Goal: Information Seeking & Learning: Compare options

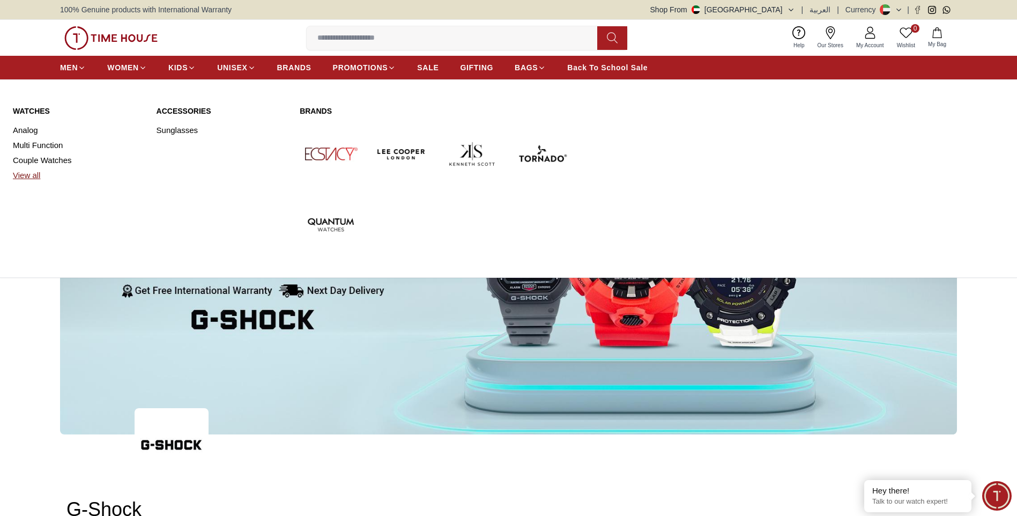
click at [20, 175] on link "View all" at bounding box center [78, 175] width 131 height 15
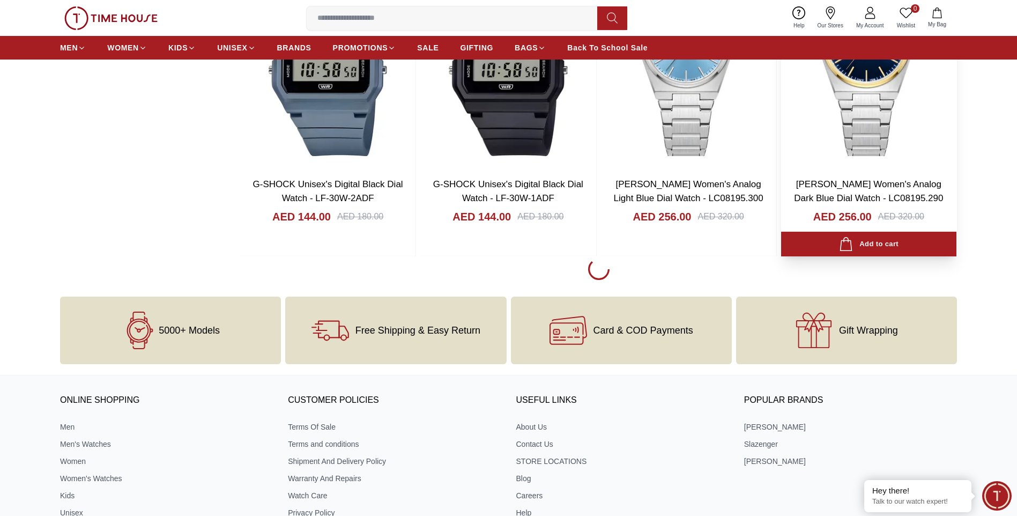
scroll to position [1677, 0]
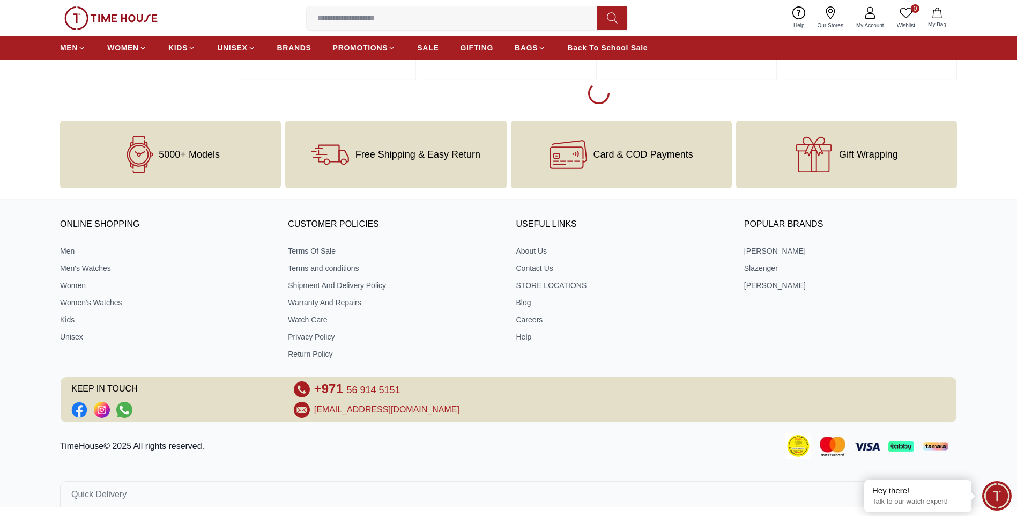
scroll to position [4891, 0]
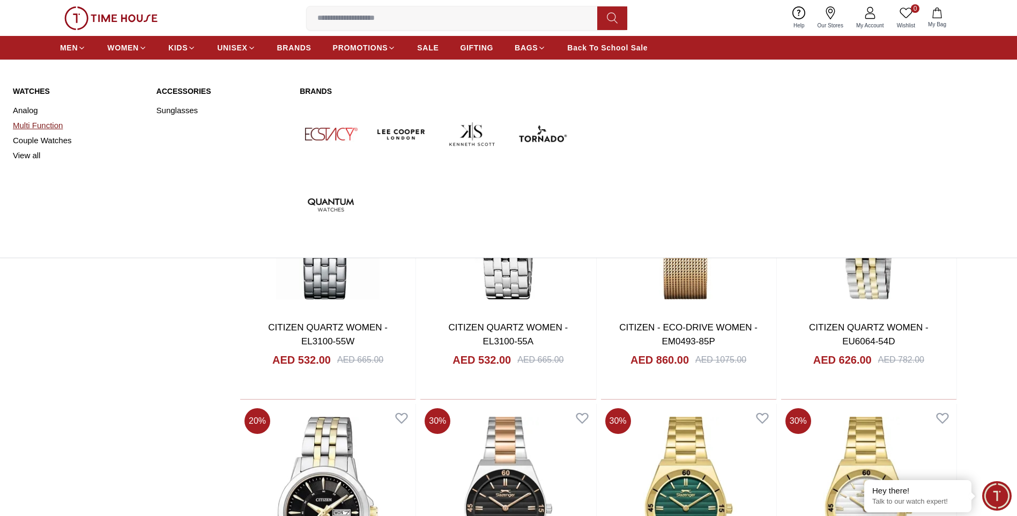
click at [32, 122] on link "Multi Function" at bounding box center [78, 125] width 131 height 15
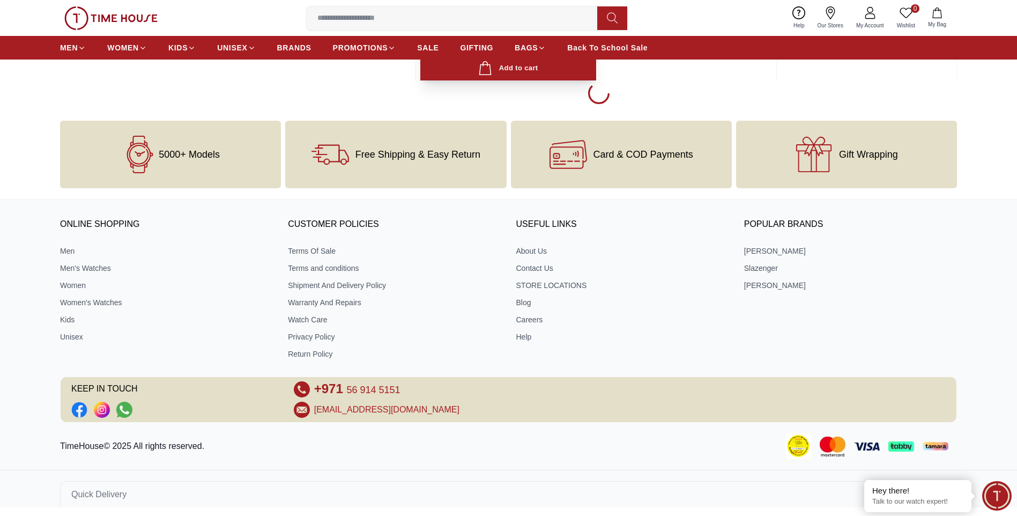
scroll to position [1682, 0]
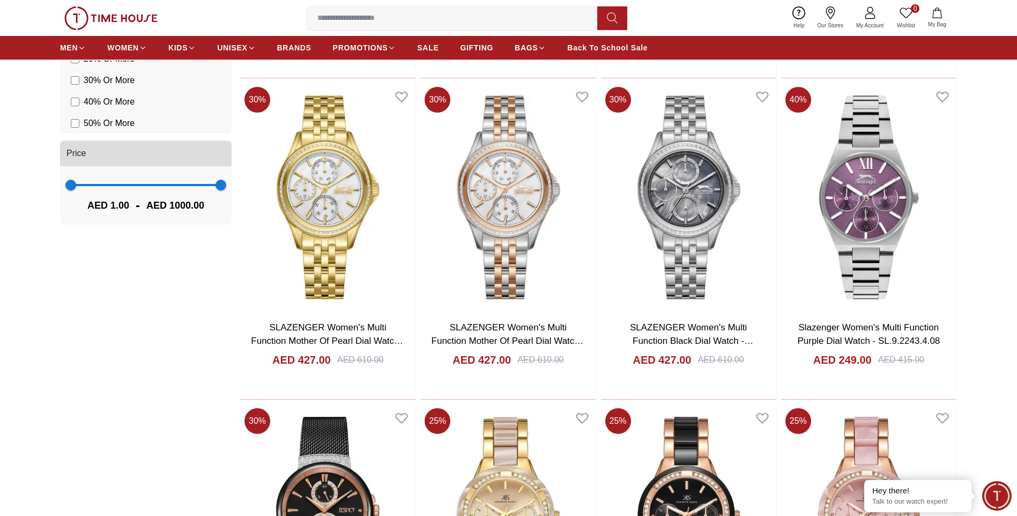
scroll to position [716, 0]
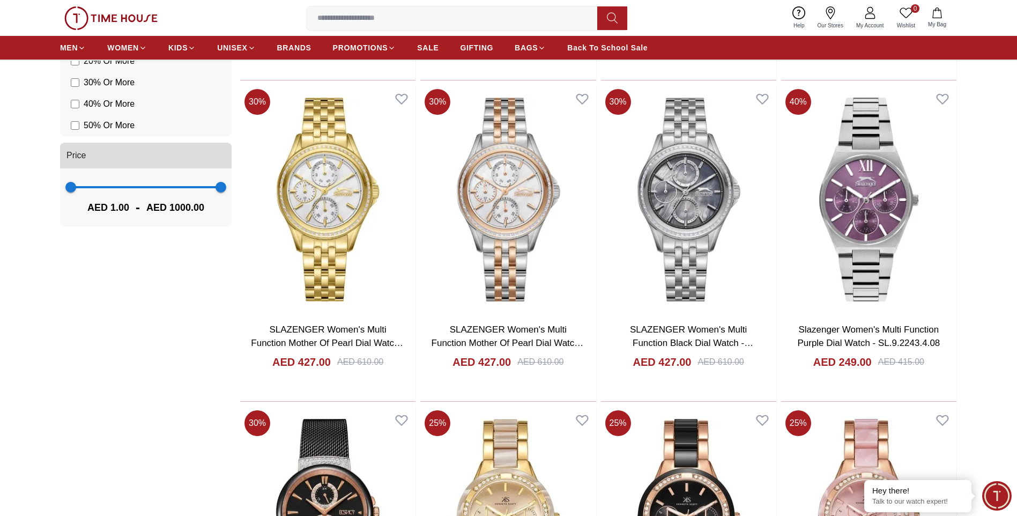
click at [413, 50] on ul "MEN WOMEN KIDS UNISEX BRANDS PROMOTIONS SALE GIFTING BAGS Back To School Sale" at bounding box center [354, 47] width 588 height 19
click at [426, 48] on span "SALE" at bounding box center [427, 47] width 21 height 11
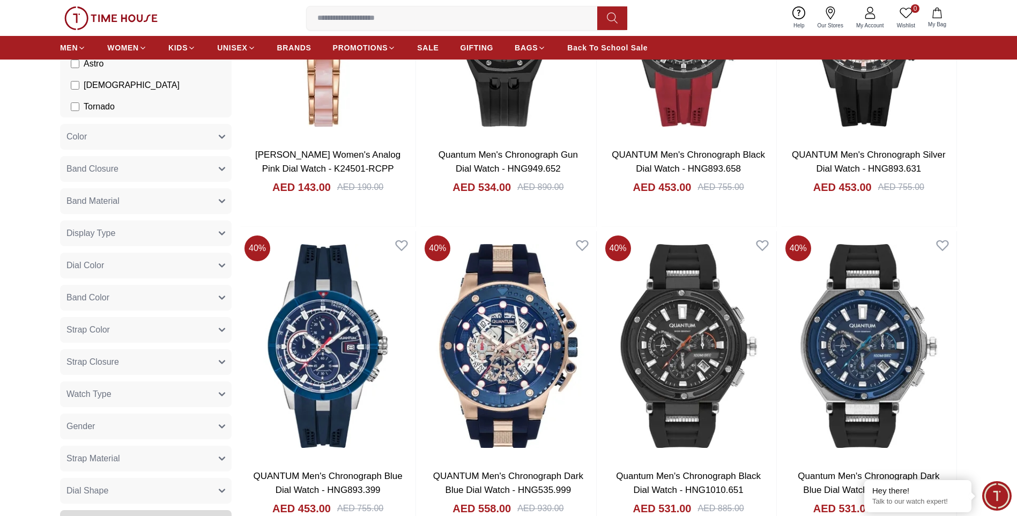
scroll to position [590, 0]
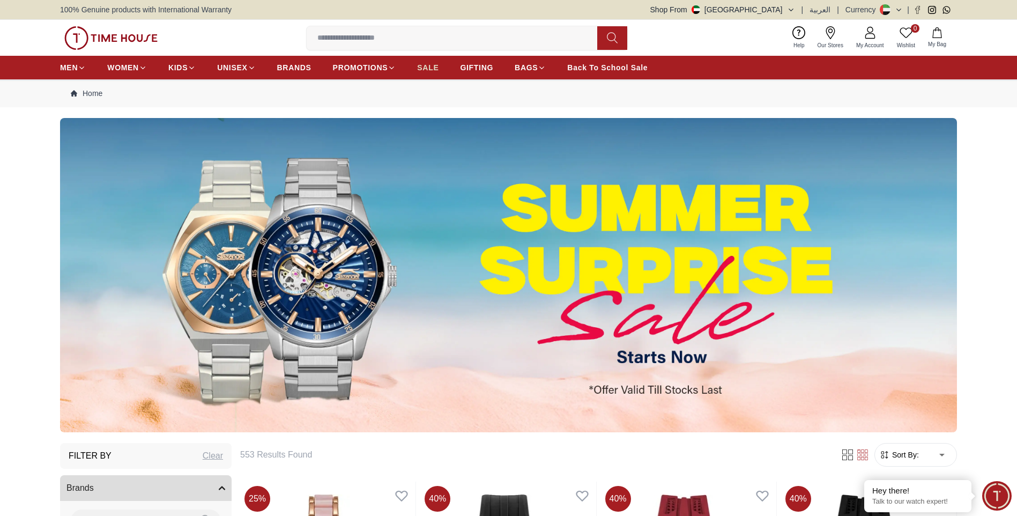
click at [432, 68] on span "SALE" at bounding box center [427, 67] width 21 height 11
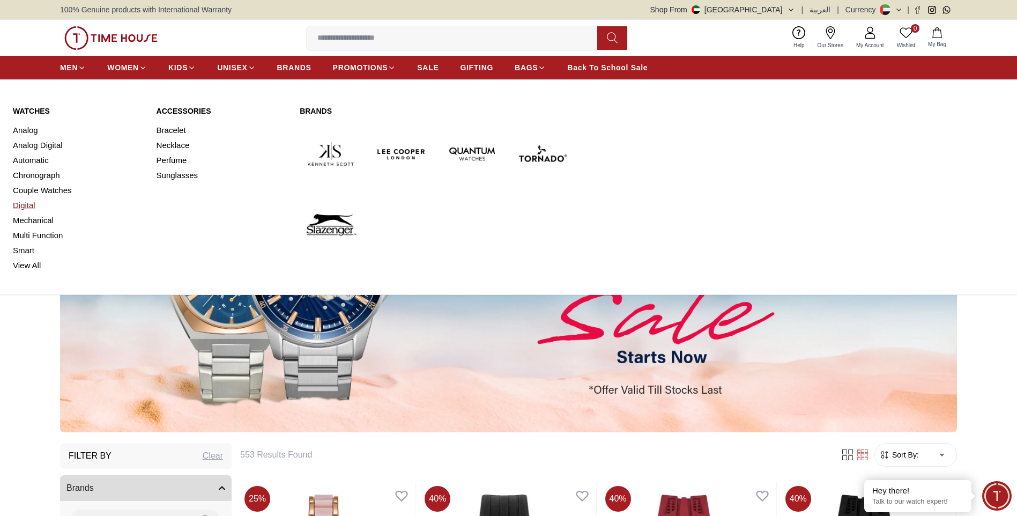
click at [27, 204] on link "Digital" at bounding box center [78, 205] width 131 height 15
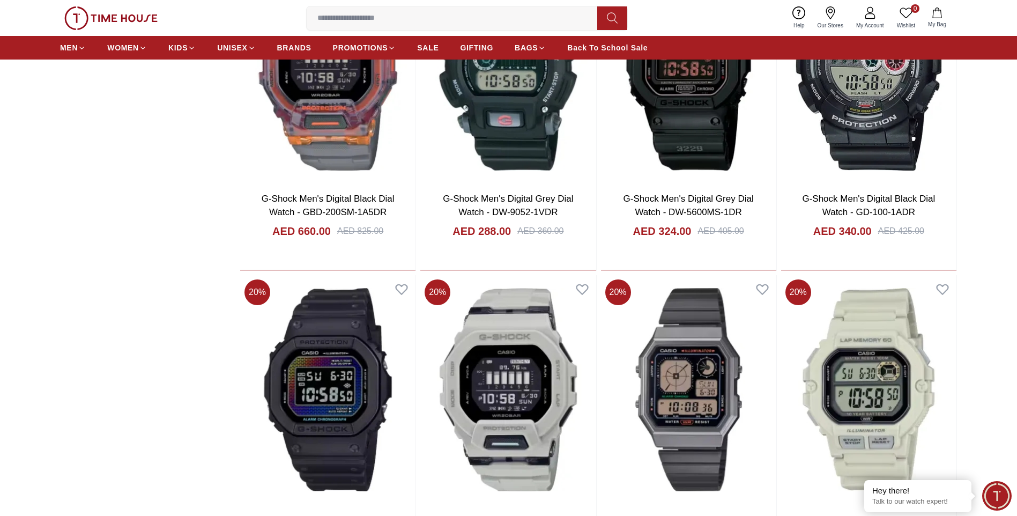
scroll to position [1341, 0]
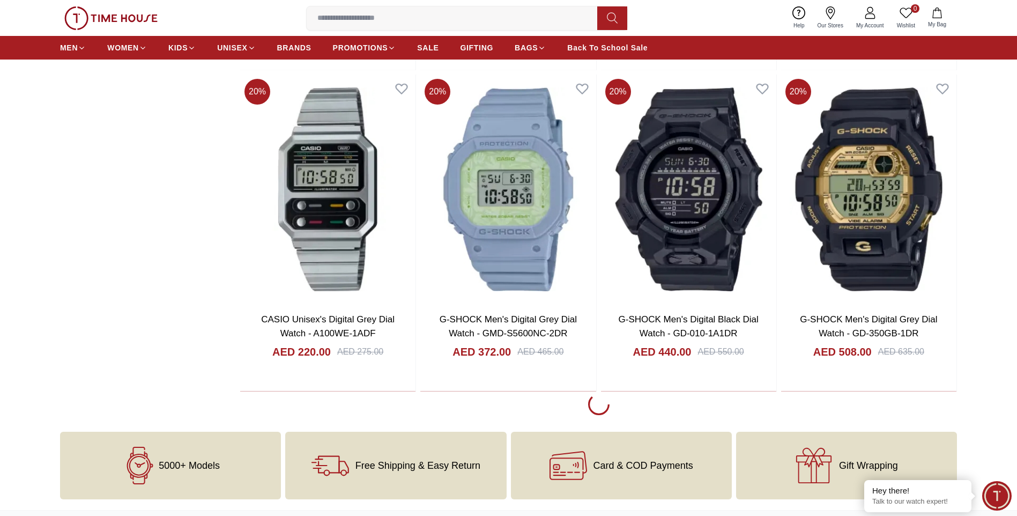
scroll to position [4773, 0]
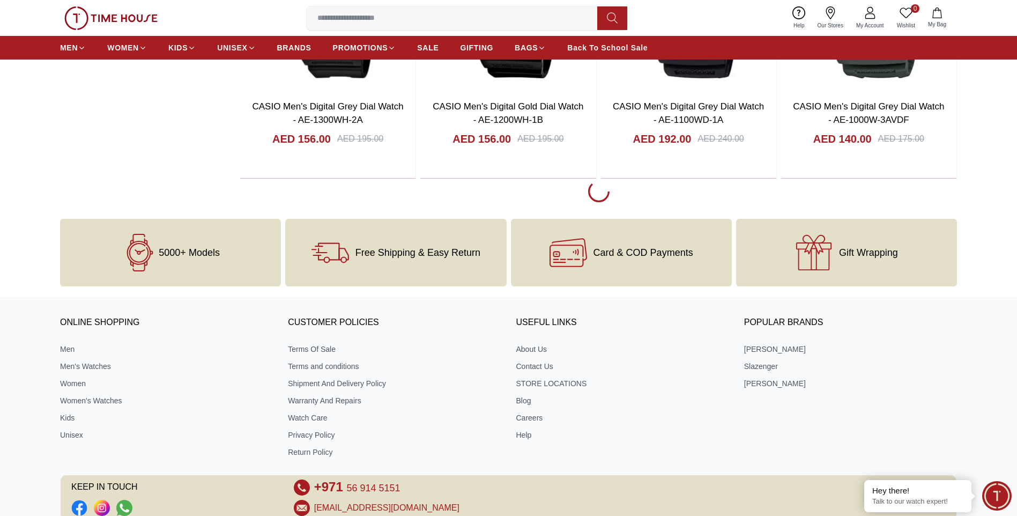
scroll to position [8105, 0]
